Goal: Task Accomplishment & Management: Use online tool/utility

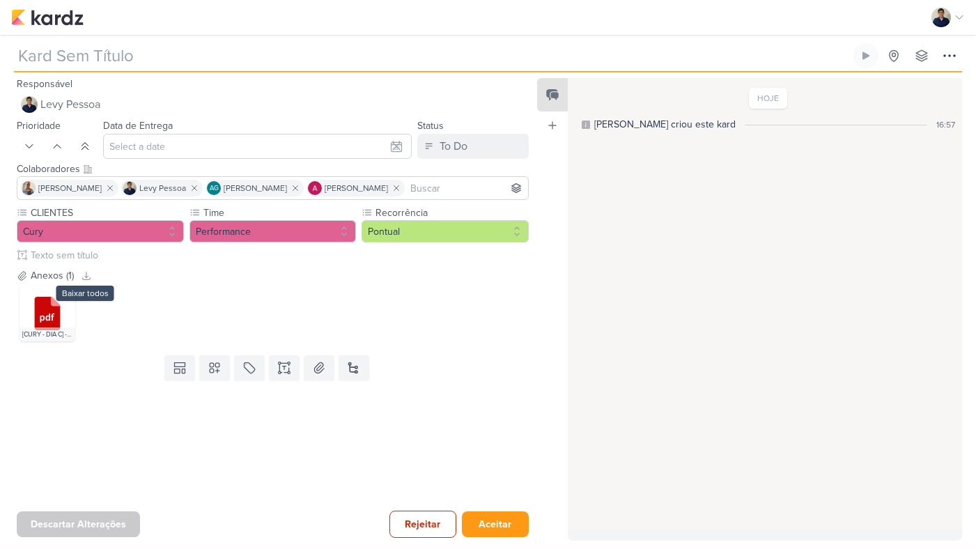
type input "3709101_CURY_RELATÓRIO_GERAL_DIA_C_10.09"
type input "10 de setembro de 2025 às 18:00"
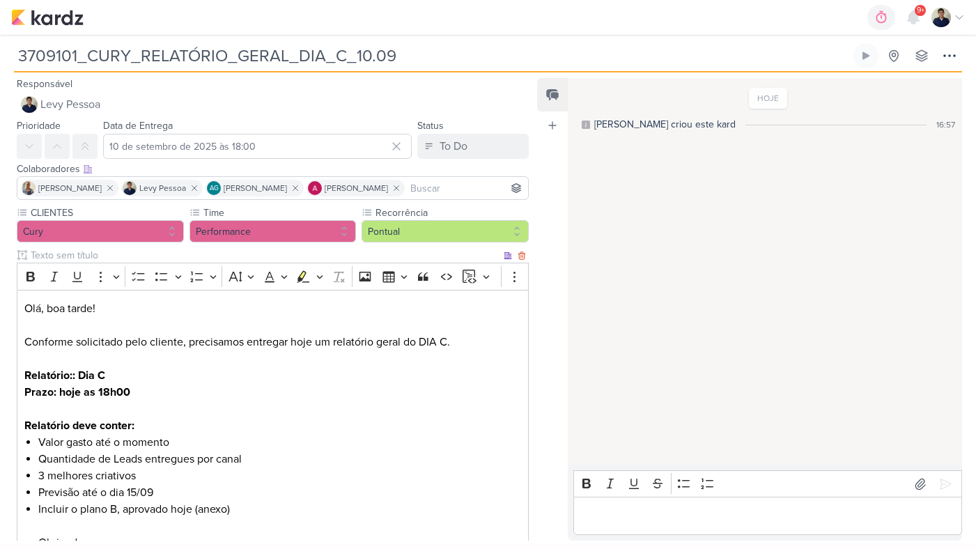
scroll to position [29, 0]
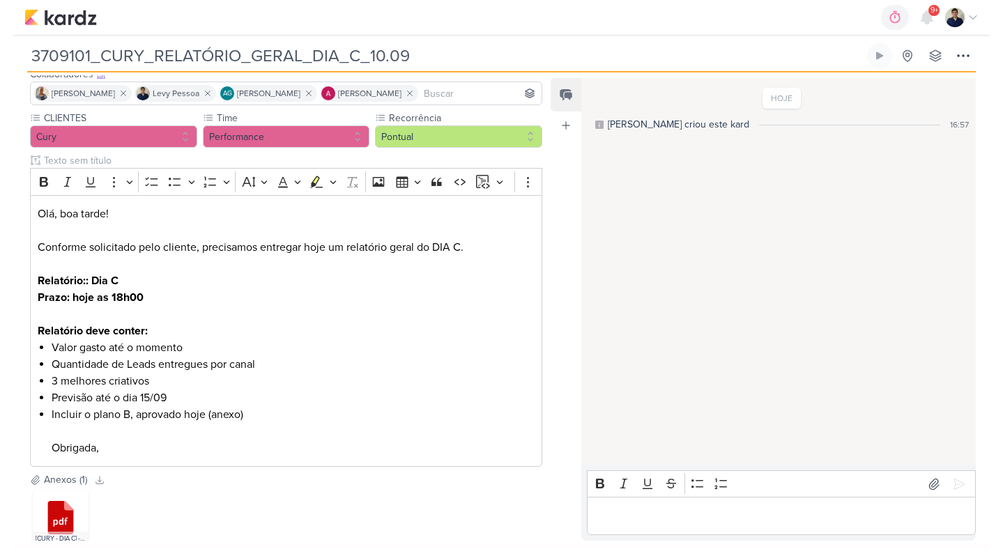
scroll to position [123, 0]
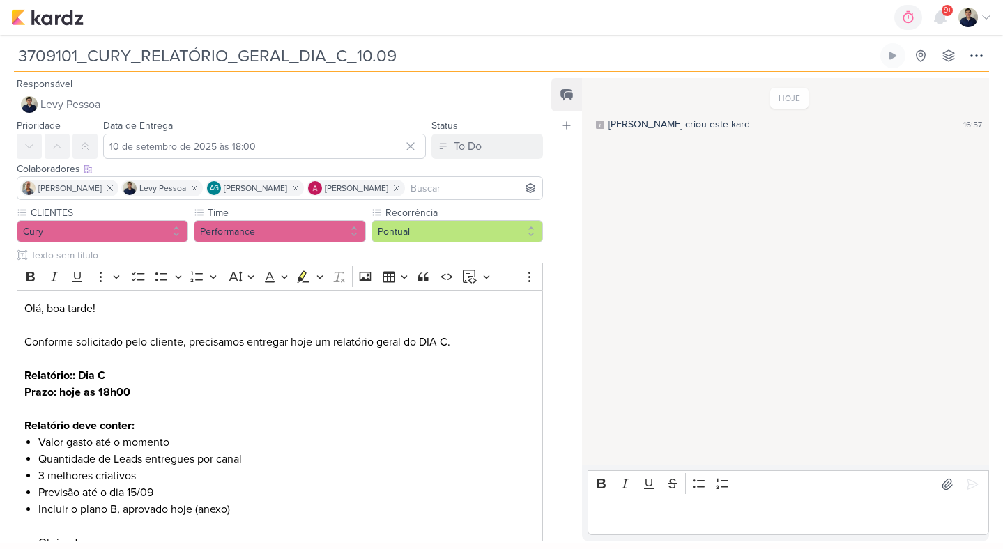
click at [704, 511] on p "Editor editing area: main" at bounding box center [788, 516] width 386 height 17
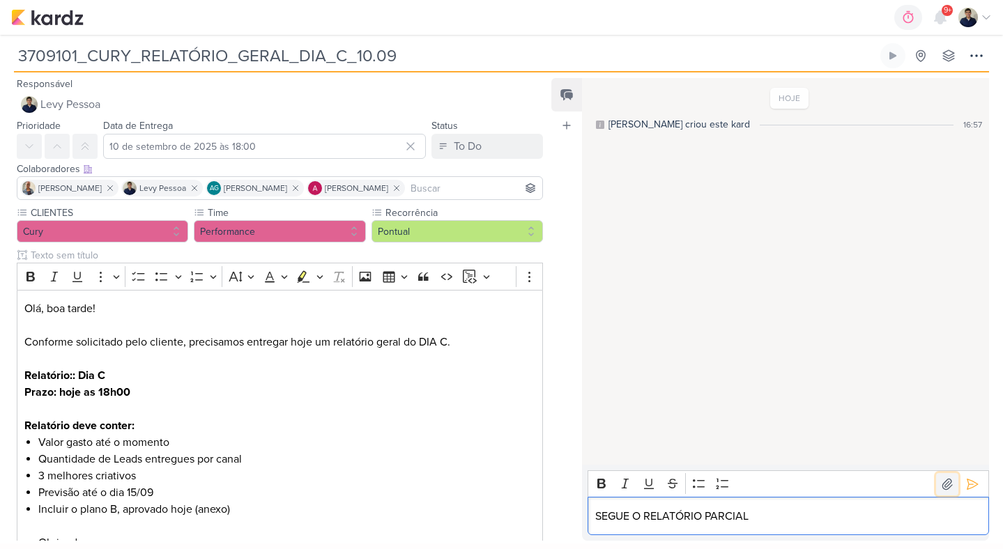
click at [944, 480] on icon at bounding box center [947, 484] width 14 height 14
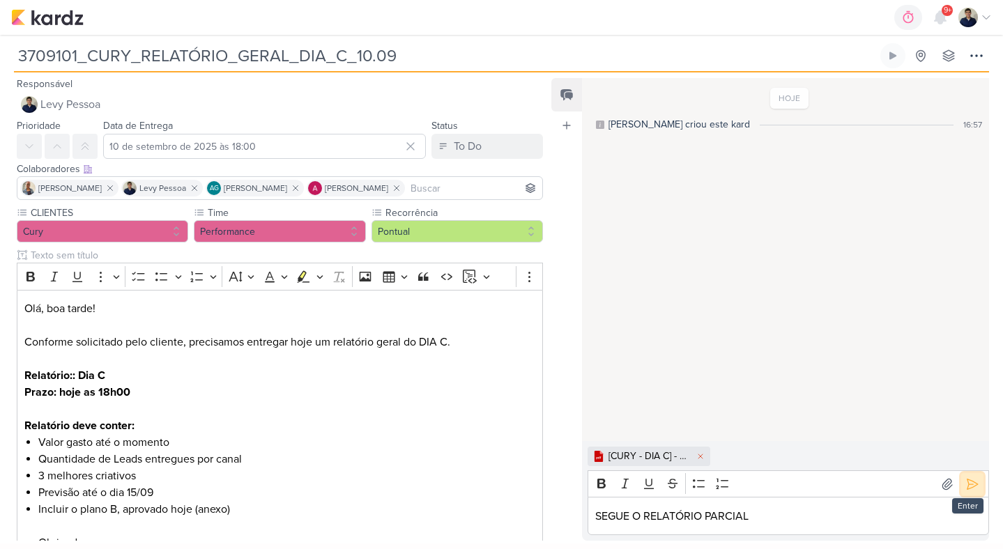
click at [970, 483] on icon at bounding box center [972, 484] width 10 height 10
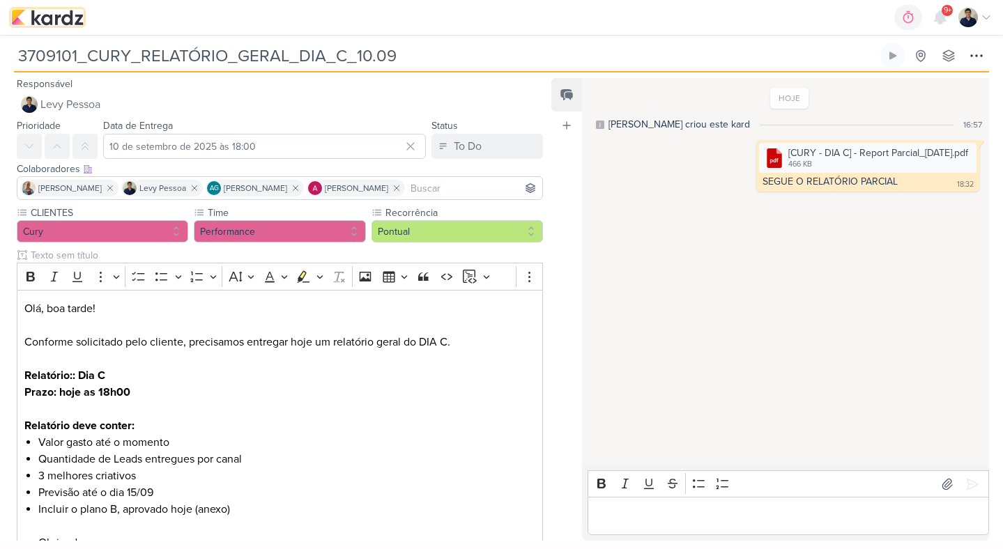
click at [52, 15] on img at bounding box center [47, 17] width 72 height 17
